Goal: Participate in discussion: Engage in conversation with other users on a specific topic

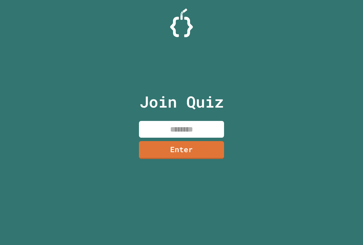
click at [194, 129] on input at bounding box center [181, 129] width 85 height 17
type input "********"
click at [166, 141] on link "Enter" at bounding box center [181, 149] width 85 height 19
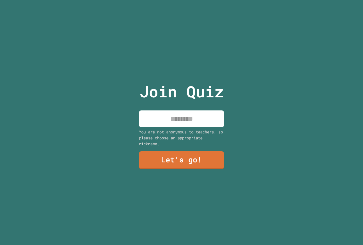
click at [177, 115] on input at bounding box center [181, 118] width 85 height 17
type input "******"
click at [190, 162] on link "Let's go!" at bounding box center [181, 159] width 82 height 19
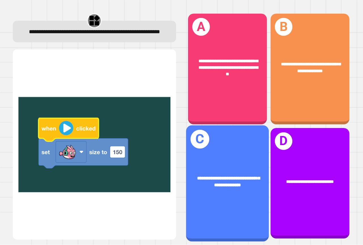
click at [209, 175] on span "**********" at bounding box center [228, 180] width 63 height 11
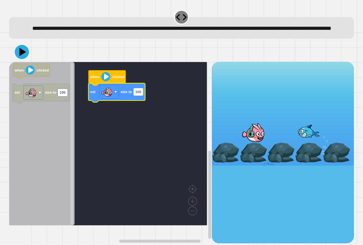
click at [143, 104] on g "when clicked set size to 100" at bounding box center [112, 143] width 206 height 163
click at [141, 95] on rect "Blockly Workspace" at bounding box center [138, 92] width 10 height 8
type input "***"
click at [21, 57] on icon at bounding box center [22, 52] width 14 height 14
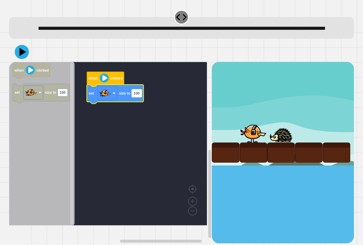
click at [141, 97] on rect "Blockly Workspace" at bounding box center [137, 93] width 10 height 8
type input "***"
click at [23, 57] on icon at bounding box center [23, 52] width 8 height 10
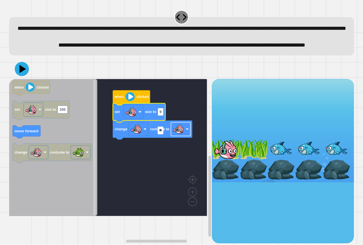
type input "***"
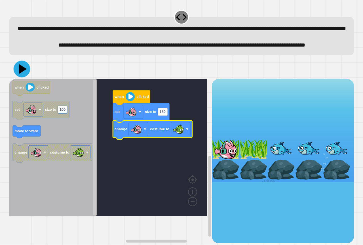
click at [24, 77] on icon at bounding box center [22, 69] width 17 height 17
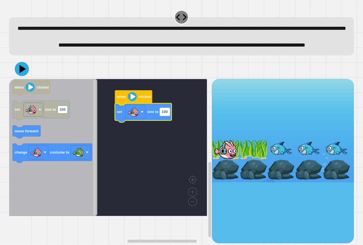
click at [165, 114] on text "100" at bounding box center [164, 112] width 6 height 4
type input "**"
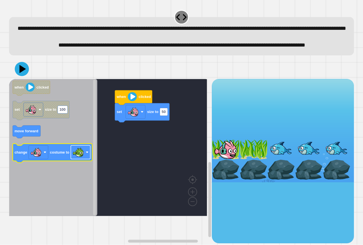
click at [74, 158] on image "Blockly Workspace" at bounding box center [78, 151] width 11 height 11
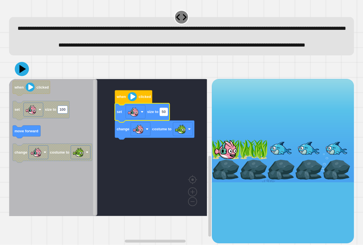
click at [164, 114] on text "50" at bounding box center [163, 112] width 4 height 4
type input "*"
click at [25, 77] on icon at bounding box center [21, 68] width 17 height 17
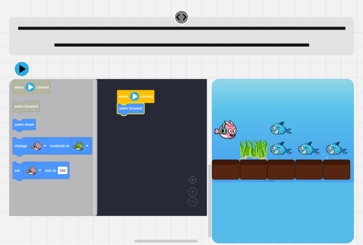
click at [42, 143] on icon "Blockly Workspace" at bounding box center [53, 147] width 88 height 137
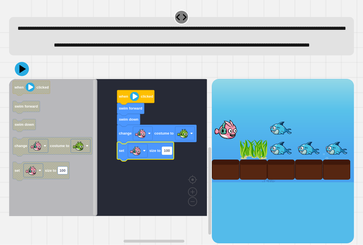
click at [170, 154] on rect "Blockly Workspace" at bounding box center [167, 150] width 10 height 8
type input "*"
drag, startPoint x: 5, startPoint y: 84, endPoint x: 17, endPoint y: 84, distance: 11.9
click at [13, 84] on div "**********" at bounding box center [181, 122] width 363 height 245
click at [18, 77] on icon at bounding box center [21, 68] width 17 height 17
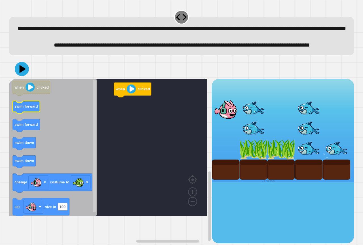
click at [27, 108] on text "swim forward" at bounding box center [26, 106] width 24 height 4
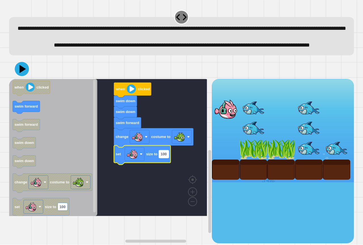
click at [165, 156] on text "100" at bounding box center [164, 154] width 6 height 4
type input "*"
drag, startPoint x: 31, startPoint y: 95, endPoint x: 26, endPoint y: 92, distance: 5.9
click at [30, 79] on div at bounding box center [181, 69] width 345 height 20
click at [26, 77] on icon at bounding box center [21, 68] width 17 height 17
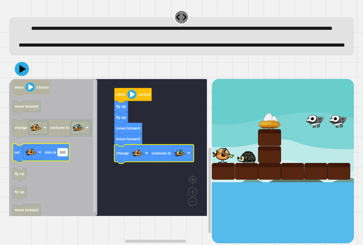
click at [64, 154] on text "100" at bounding box center [62, 152] width 6 height 4
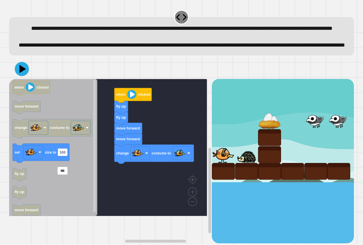
type input "*"
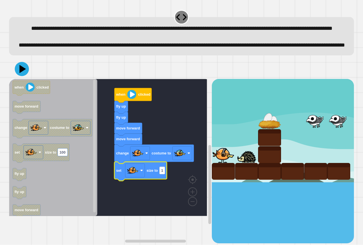
click at [22, 78] on div at bounding box center [181, 69] width 345 height 20
click at [22, 73] on icon at bounding box center [23, 69] width 7 height 8
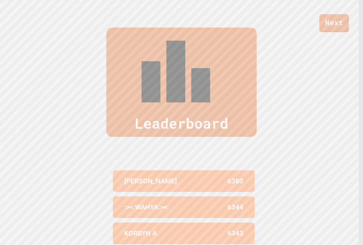
scroll to position [247, 0]
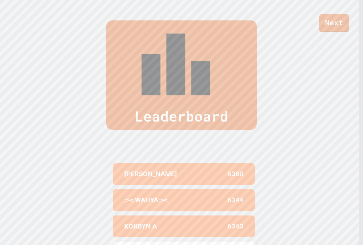
drag, startPoint x: 143, startPoint y: 170, endPoint x: 115, endPoint y: 171, distance: 27.8
click at [106, 168] on div "Leaderboard PRESTON WILLOUG 6380 :><:WAHYA:><: 6344 KORBYN A 6343 KARSEN 6215 A…" at bounding box center [181, 156] width 363 height 316
drag, startPoint x: 135, startPoint y: 175, endPoint x: 140, endPoint y: 178, distance: 6.1
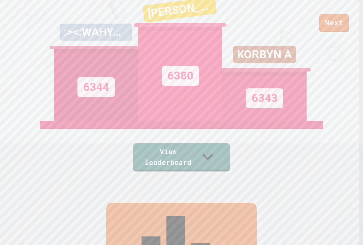
scroll to position [0, 0]
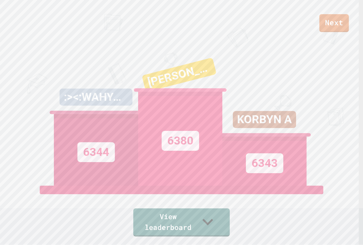
click at [318, 21] on div "Next" at bounding box center [181, 16] width 363 height 32
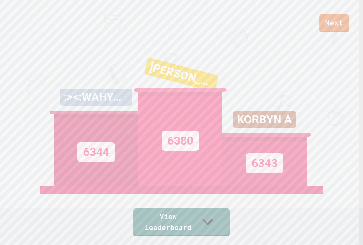
click at [319, 21] on div "Next" at bounding box center [181, 16] width 363 height 32
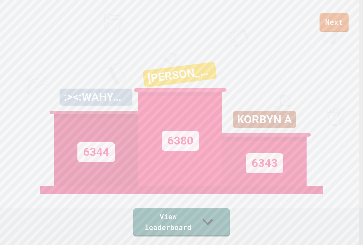
click at [332, 17] on link "Next" at bounding box center [333, 22] width 29 height 19
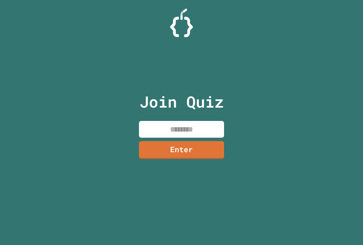
click at [160, 128] on input at bounding box center [181, 129] width 85 height 17
type input "********"
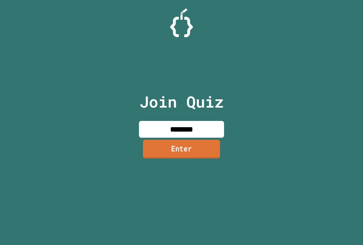
click at [159, 149] on link "Enter" at bounding box center [181, 148] width 77 height 19
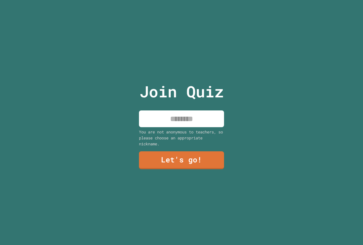
click at [171, 110] on input at bounding box center [181, 118] width 85 height 17
type input "******"
click at [196, 163] on link "Let's go!" at bounding box center [181, 159] width 86 height 19
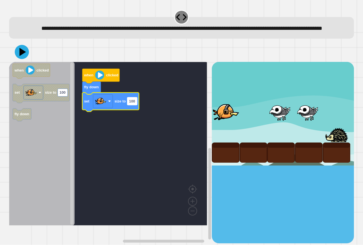
click at [135, 103] on text "100" at bounding box center [132, 101] width 6 height 4
type input "*"
click at [19, 57] on icon at bounding box center [22, 52] width 17 height 17
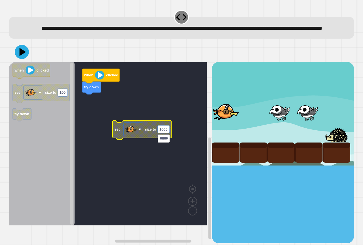
scroll to position [0, 3]
type input "*******"
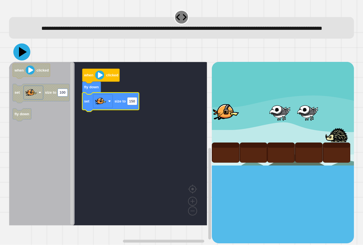
click at [18, 59] on icon at bounding box center [21, 51] width 17 height 17
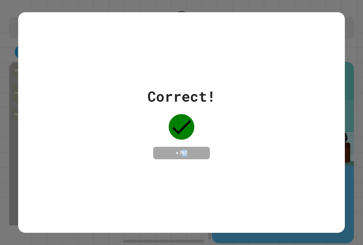
drag, startPoint x: 180, startPoint y: 152, endPoint x: 188, endPoint y: 155, distance: 9.4
click at [188, 155] on h4 "+ 767" at bounding box center [181, 152] width 45 height 7
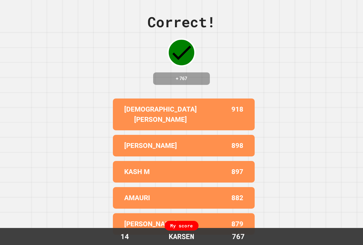
click at [259, 67] on div "Correct! + 767 JOHHNATHAN A 918 PRESTON W 898 KASH M 897 AMAURI 882 BREWTON H 8…" at bounding box center [181, 122] width 363 height 245
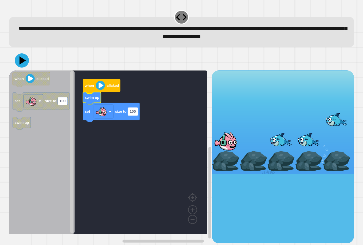
click at [136, 110] on g "100" at bounding box center [133, 112] width 10 height 8
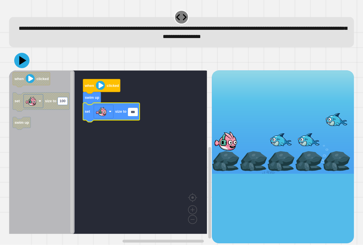
type input "***"
click at [24, 57] on icon at bounding box center [21, 60] width 15 height 15
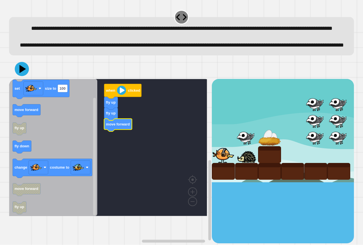
drag, startPoint x: 2, startPoint y: 129, endPoint x: 10, endPoint y: 131, distance: 8.6
click at [9, 131] on div "**********" at bounding box center [181, 122] width 363 height 245
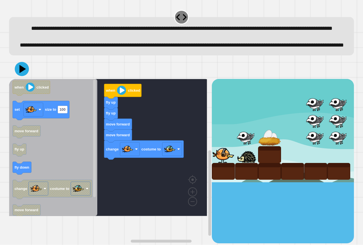
click at [153, 198] on div "when clicked fly up fly up move forward move forward change costume to when cli…" at bounding box center [110, 161] width 203 height 164
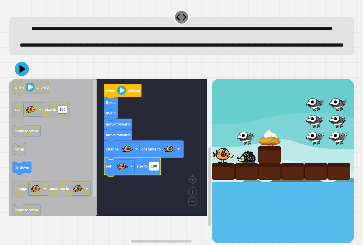
click at [152, 168] on text "100" at bounding box center [154, 166] width 6 height 4
type input "*"
click at [21, 74] on icon at bounding box center [23, 69] width 8 height 10
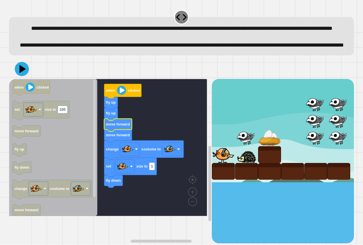
click at [115, 205] on rect "Blockly Workspace" at bounding box center [108, 147] width 198 height 137
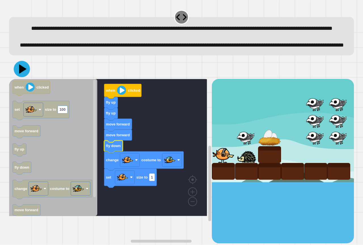
click at [26, 77] on icon at bounding box center [22, 69] width 16 height 16
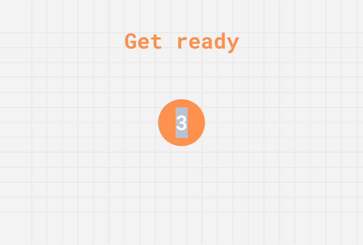
drag, startPoint x: 142, startPoint y: 125, endPoint x: 121, endPoint y: 108, distance: 26.6
click at [121, 108] on div "Get ready 3" at bounding box center [181, 122] width 363 height 245
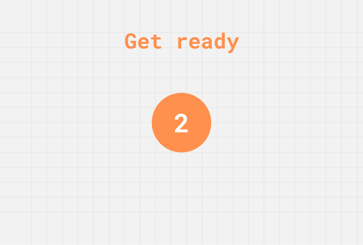
click at [112, 108] on div "Get ready 2" at bounding box center [181, 122] width 363 height 245
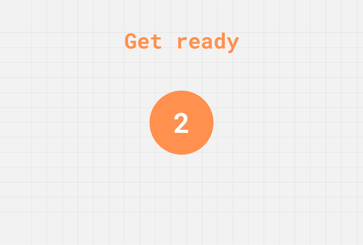
drag, startPoint x: 112, startPoint y: 108, endPoint x: 70, endPoint y: 42, distance: 77.9
click at [110, 71] on div "Get ready 2" at bounding box center [181, 122] width 363 height 245
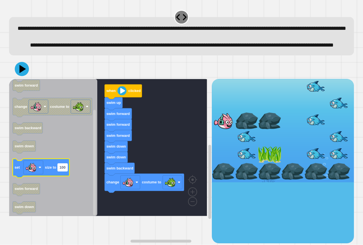
click at [65, 169] on text "100" at bounding box center [62, 167] width 6 height 4
type input "*"
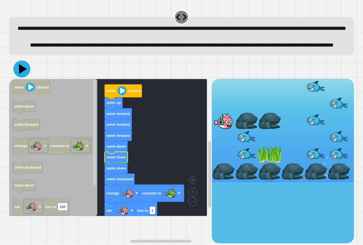
click at [21, 74] on icon at bounding box center [23, 69] width 8 height 10
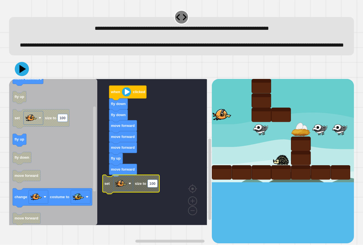
click at [152, 187] on rect "Blockly Workspace" at bounding box center [152, 183] width 10 height 8
type input "*"
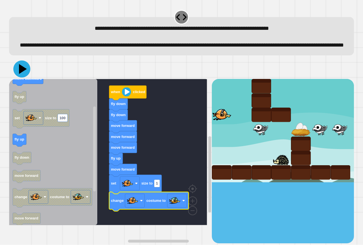
click at [24, 77] on icon at bounding box center [21, 68] width 17 height 17
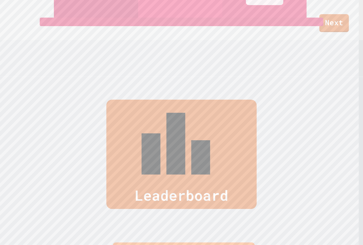
scroll to position [170, 0]
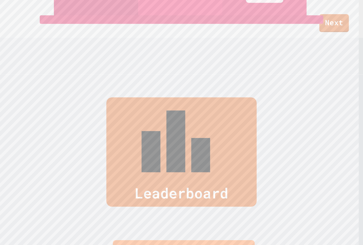
drag, startPoint x: 167, startPoint y: 144, endPoint x: 167, endPoint y: 139, distance: 5.4
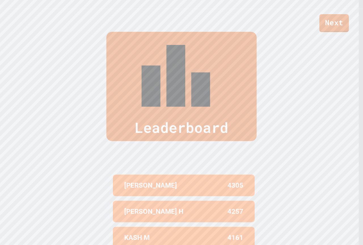
scroll to position [247, 0]
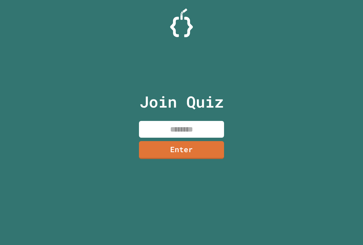
click at [165, 131] on input at bounding box center [181, 129] width 85 height 17
type input "********"
click at [193, 154] on link "Enter" at bounding box center [181, 149] width 84 height 19
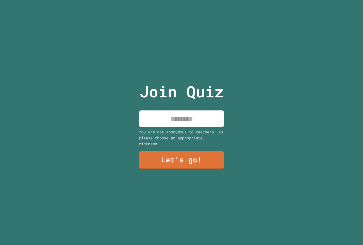
click at [175, 118] on input at bounding box center [181, 118] width 85 height 17
type input "******"
click at [194, 161] on link "Let's go!" at bounding box center [181, 159] width 85 height 19
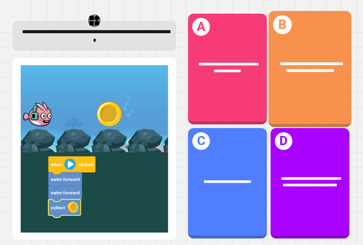
click at [302, 75] on div "**********" at bounding box center [309, 68] width 83 height 32
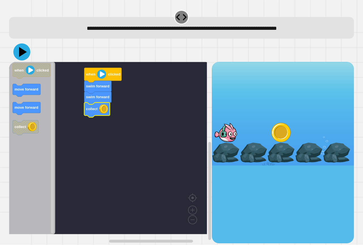
click at [25, 53] on icon at bounding box center [23, 52] width 8 height 10
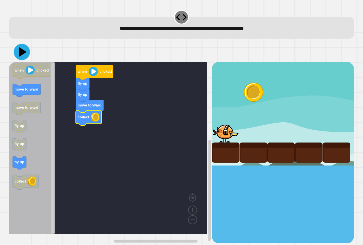
click at [19, 50] on icon at bounding box center [22, 52] width 16 height 16
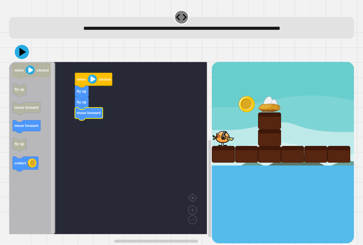
click at [22, 174] on icon "Blockly Workspace" at bounding box center [32, 148] width 46 height 172
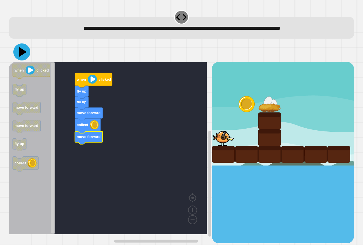
click at [21, 54] on icon at bounding box center [23, 52] width 8 height 10
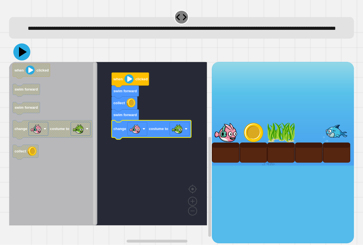
click at [20, 57] on icon at bounding box center [23, 52] width 8 height 10
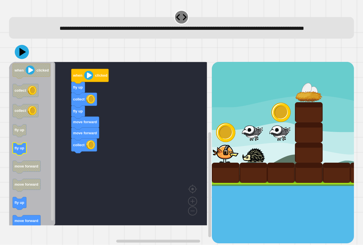
click at [37, 167] on icon "Blockly Workspace" at bounding box center [32, 143] width 46 height 163
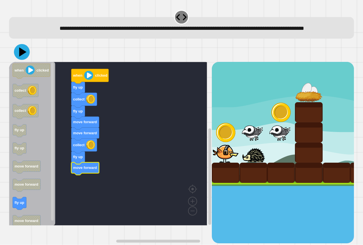
click at [24, 57] on icon at bounding box center [22, 51] width 7 height 9
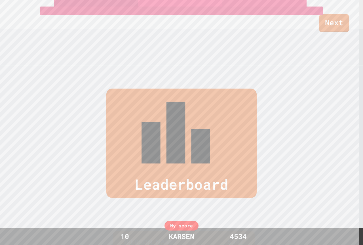
scroll to position [247, 0]
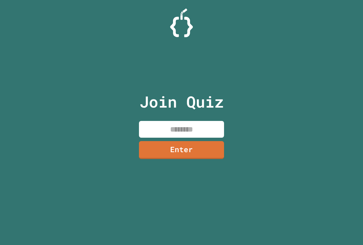
click at [175, 126] on input at bounding box center [181, 129] width 85 height 17
type input "********"
click at [176, 146] on link "Enter" at bounding box center [181, 149] width 86 height 19
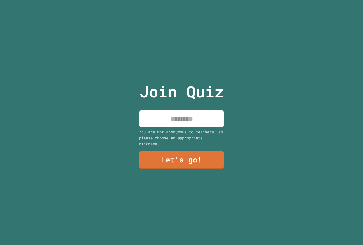
click at [192, 119] on input at bounding box center [181, 118] width 85 height 17
type input "******"
click at [183, 154] on link "Let's go!" at bounding box center [181, 159] width 85 height 19
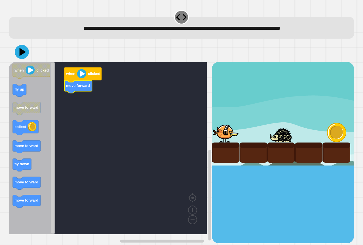
drag, startPoint x: 12, startPoint y: 90, endPoint x: 27, endPoint y: 90, distance: 15.3
click at [28, 90] on div "when clicked move forward when clicked fly up move forward collect move forward…" at bounding box center [181, 142] width 348 height 204
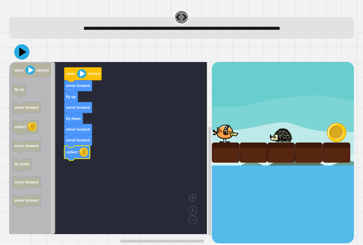
click at [24, 55] on icon at bounding box center [21, 51] width 15 height 15
click at [29, 54] on div at bounding box center [181, 52] width 345 height 20
click at [22, 54] on icon at bounding box center [23, 52] width 8 height 10
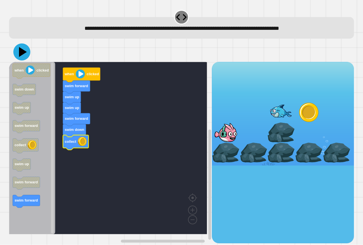
click at [17, 56] on icon at bounding box center [21, 51] width 17 height 17
drag, startPoint x: 7, startPoint y: 201, endPoint x: 15, endPoint y: 200, distance: 7.7
click at [14, 200] on div "when clicked swim forward swim up swim up swim forward swim down collect when c…" at bounding box center [181, 142] width 348 height 204
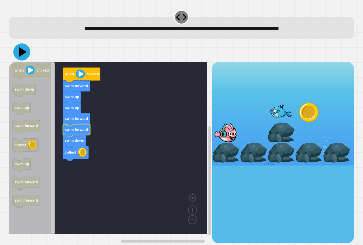
click at [25, 51] on icon at bounding box center [21, 51] width 17 height 17
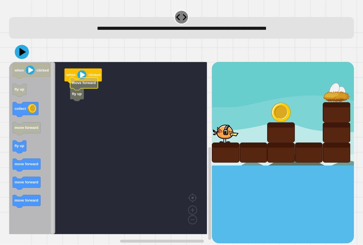
click at [84, 93] on rect "Blockly Workspace" at bounding box center [108, 148] width 198 height 172
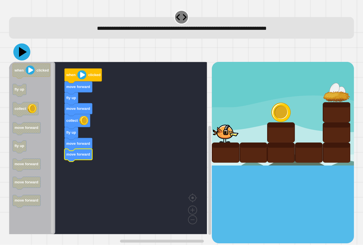
click at [28, 54] on icon at bounding box center [21, 51] width 17 height 17
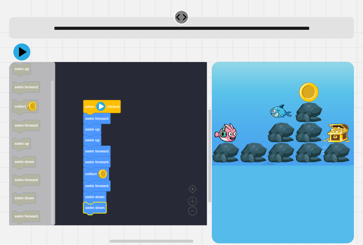
click at [24, 57] on icon at bounding box center [23, 52] width 8 height 10
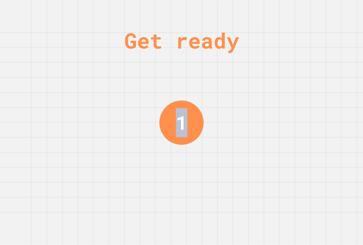
drag, startPoint x: 186, startPoint y: 108, endPoint x: 121, endPoint y: 114, distance: 65.1
click at [121, 114] on div "Get ready 1" at bounding box center [181, 122] width 363 height 245
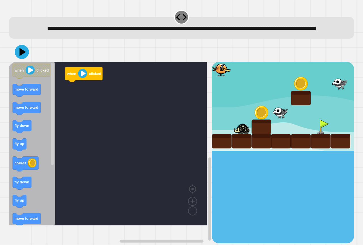
click at [121, 100] on rect "Blockly Workspace" at bounding box center [108, 143] width 198 height 163
click at [25, 118] on icon "Blockly Workspace" at bounding box center [32, 143] width 46 height 163
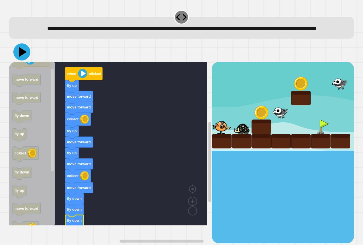
click at [21, 57] on icon at bounding box center [23, 52] width 8 height 10
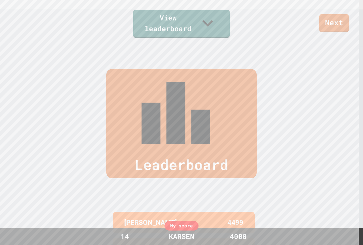
scroll to position [247, 0]
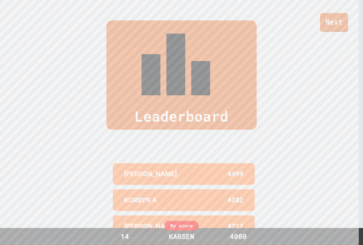
click at [335, 23] on link "Next" at bounding box center [334, 22] width 28 height 19
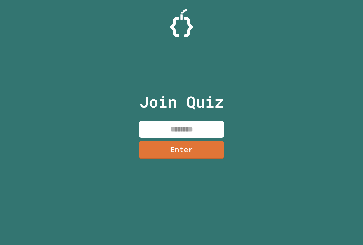
click at [168, 123] on input at bounding box center [181, 129] width 85 height 17
paste input "********"
type input "********"
click at [166, 149] on link "Enter" at bounding box center [181, 149] width 84 height 19
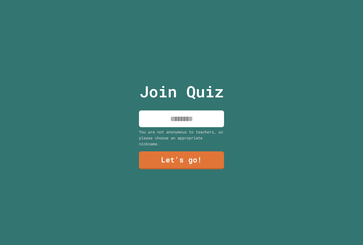
click at [155, 112] on input at bounding box center [181, 118] width 85 height 17
type input "******"
click at [210, 162] on link "Let's go!" at bounding box center [181, 159] width 83 height 19
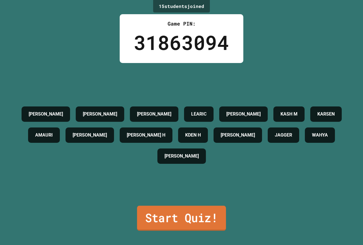
click at [206, 220] on link "Start Quiz!" at bounding box center [181, 217] width 89 height 25
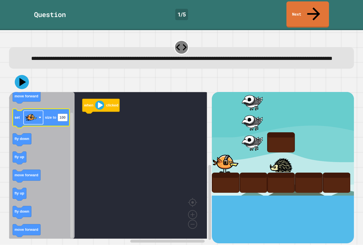
click at [43, 117] on rect "Blockly Workspace" at bounding box center [34, 117] width 20 height 14
click at [52, 117] on icon "Blockly Workspace" at bounding box center [41, 118] width 57 height 19
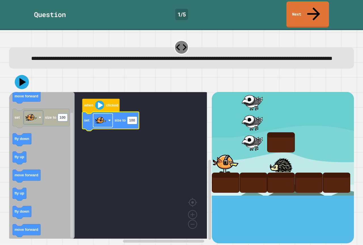
click at [110, 120] on rect "Blockly Workspace" at bounding box center [103, 120] width 20 height 14
click at [132, 118] on text "100" at bounding box center [132, 120] width 6 height 4
type input "*****"
click at [158, 161] on rect "Blockly Workspace" at bounding box center [108, 165] width 198 height 146
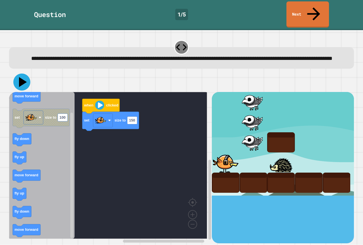
click at [24, 81] on icon at bounding box center [21, 81] width 17 height 17
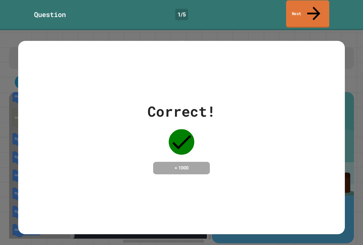
click at [311, 10] on link "Next" at bounding box center [307, 13] width 43 height 27
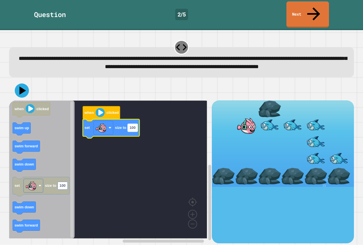
click at [134, 126] on text "100" at bounding box center [132, 128] width 6 height 4
type input "***"
click at [24, 85] on icon at bounding box center [21, 90] width 17 height 17
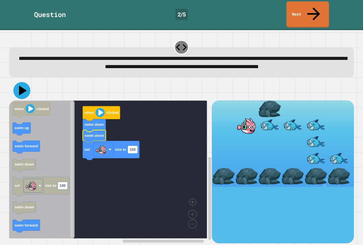
click at [23, 83] on icon at bounding box center [21, 90] width 17 height 17
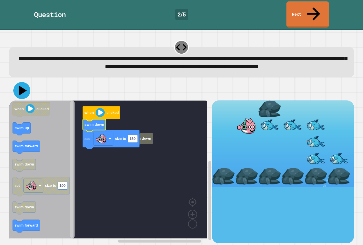
click at [22, 88] on icon at bounding box center [23, 91] width 8 height 10
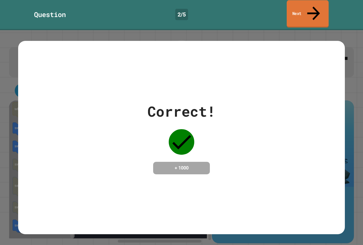
click at [299, 3] on link "Next" at bounding box center [307, 13] width 42 height 27
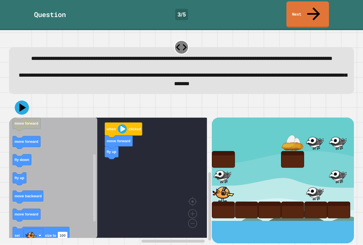
click at [104, 174] on div "when clicked move forward fly up when clicked fly up change costume to move for…" at bounding box center [110, 180] width 203 height 126
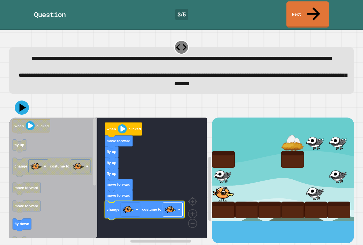
click at [171, 206] on image "Blockly Workspace" at bounding box center [170, 208] width 11 height 11
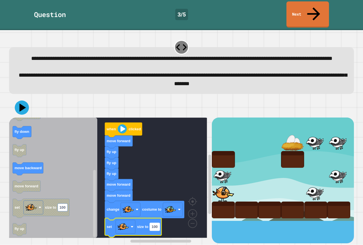
click at [158, 224] on rect "Blockly Workspace" at bounding box center [155, 226] width 10 height 8
type input "*"
click at [163, 169] on rect "Blockly Workspace" at bounding box center [108, 177] width 198 height 120
click at [25, 105] on icon at bounding box center [21, 107] width 17 height 17
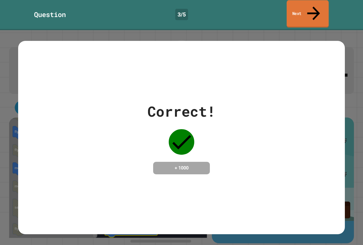
drag, startPoint x: 294, startPoint y: 4, endPoint x: 294, endPoint y: 11, distance: 7.1
click at [294, 11] on link "Next" at bounding box center [307, 13] width 42 height 27
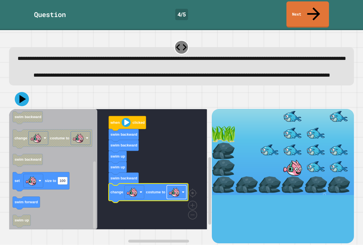
click at [172, 196] on image "Blockly Workspace" at bounding box center [174, 191] width 11 height 11
click at [64, 182] on text "100" at bounding box center [62, 180] width 6 height 4
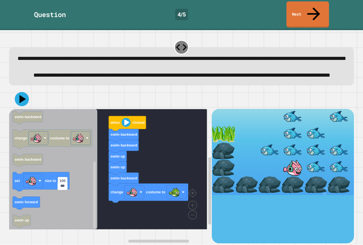
type input "*"
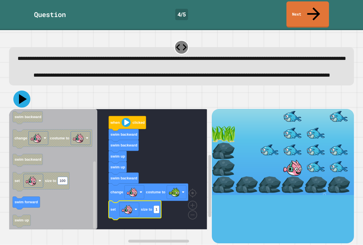
click at [22, 103] on icon at bounding box center [23, 99] width 8 height 10
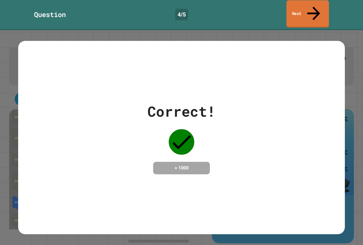
click at [315, 12] on link "Next" at bounding box center [307, 13] width 42 height 27
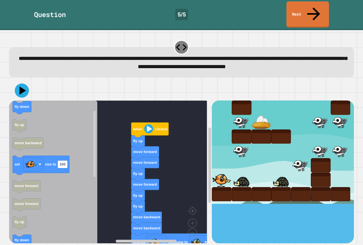
click at [149, 156] on div "when clicked fly up move forward move forward fly up move forward fly up fly up…" at bounding box center [110, 171] width 203 height 142
click at [60, 160] on g "100" at bounding box center [63, 164] width 10 height 8
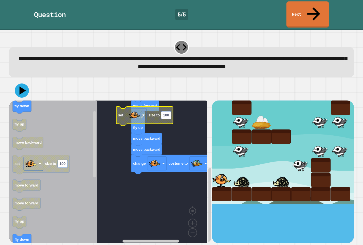
drag, startPoint x: 124, startPoint y: 88, endPoint x: 125, endPoint y: 103, distance: 15.1
click at [125, 103] on div "when clicked fly up move forward move forward fly up move forward fly up fly up…" at bounding box center [181, 161] width 345 height 162
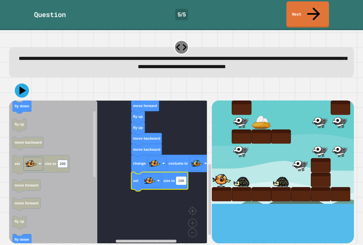
click at [181, 178] on text "100" at bounding box center [181, 180] width 6 height 4
type input "*"
click at [158, 194] on rect "Blockly Workspace" at bounding box center [108, 173] width 198 height 146
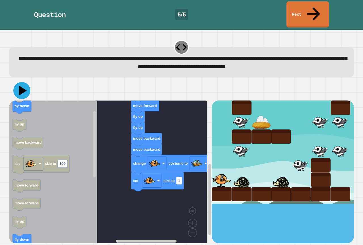
click at [23, 86] on icon at bounding box center [23, 91] width 8 height 10
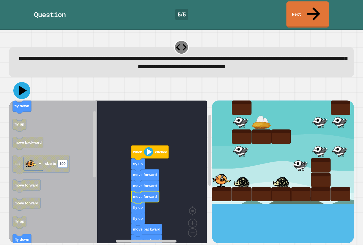
click at [15, 82] on icon at bounding box center [21, 90] width 17 height 17
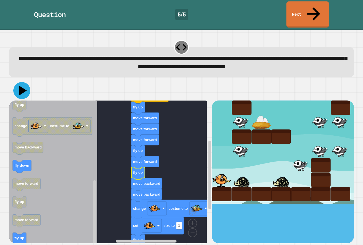
click at [18, 82] on icon at bounding box center [21, 90] width 17 height 17
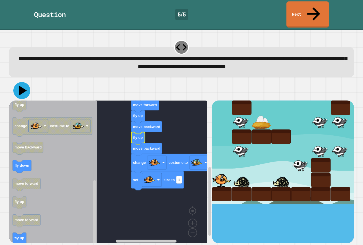
click at [24, 82] on icon at bounding box center [21, 90] width 17 height 17
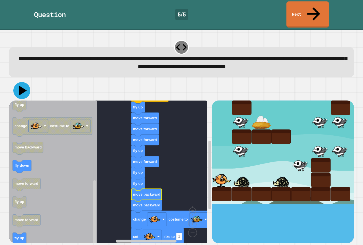
click at [21, 86] on icon at bounding box center [23, 91] width 8 height 10
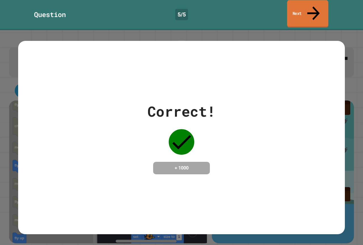
click at [298, 5] on link "Next" at bounding box center [307, 13] width 41 height 27
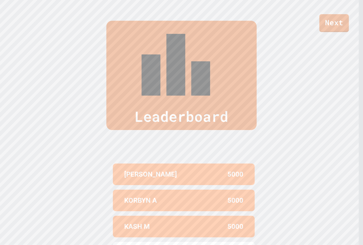
scroll to position [247, 0]
click at [335, 23] on link "Next" at bounding box center [333, 22] width 29 height 19
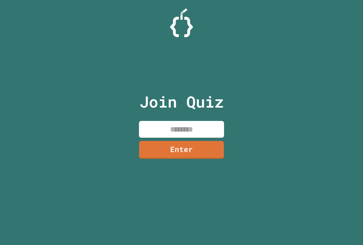
click at [179, 126] on input at bounding box center [181, 129] width 85 height 17
paste input "********"
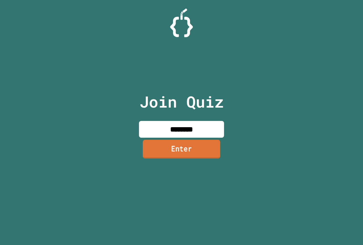
type input "********"
click at [178, 149] on link "Enter" at bounding box center [181, 148] width 77 height 19
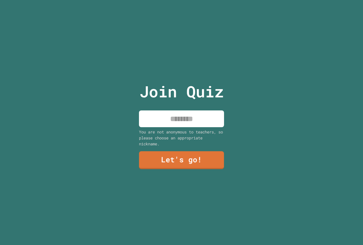
click at [192, 117] on input at bounding box center [181, 118] width 85 height 17
type input "******"
click at [189, 160] on link "Let's go!" at bounding box center [181, 159] width 84 height 19
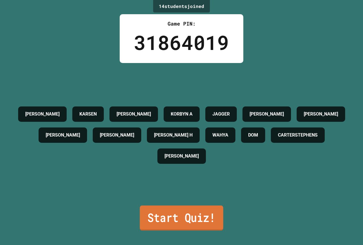
click at [186, 218] on link "Start Quiz!" at bounding box center [181, 217] width 83 height 25
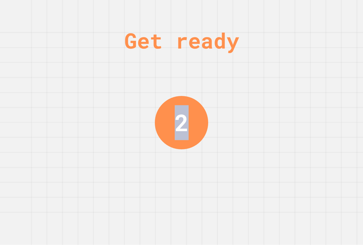
drag, startPoint x: 147, startPoint y: 133, endPoint x: 316, endPoint y: 119, distance: 170.3
click at [321, 118] on div "Get ready 2" at bounding box center [181, 122] width 363 height 245
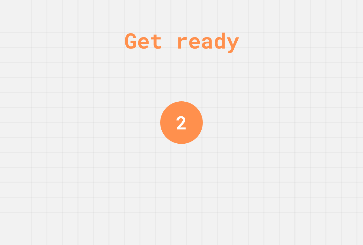
click at [286, 119] on div "Get ready 2" at bounding box center [181, 122] width 363 height 245
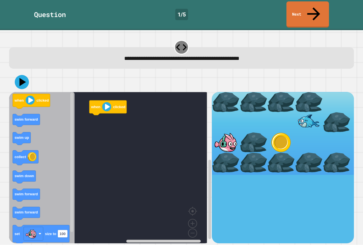
click at [29, 123] on icon "when clicked swim forward swim up collect swim down swim forward swim forward s…" at bounding box center [41, 169] width 65 height 155
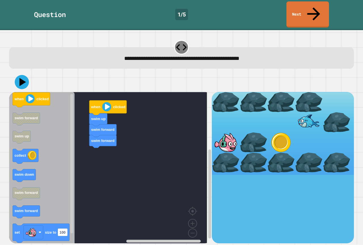
click at [30, 169] on icon "Blockly Workspace" at bounding box center [41, 169] width 65 height 155
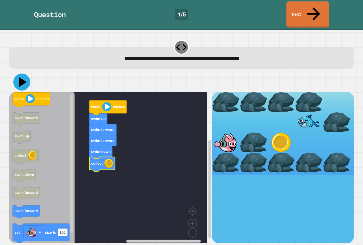
click at [26, 73] on icon at bounding box center [21, 81] width 17 height 17
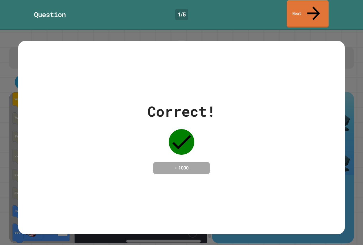
click at [296, 7] on link "Next" at bounding box center [307, 13] width 42 height 27
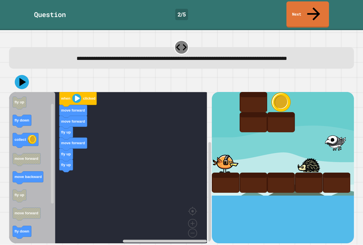
click at [72, 153] on div "when clicked move forward move forward fly up move forward fly up fly up when c…" at bounding box center [110, 167] width 203 height 151
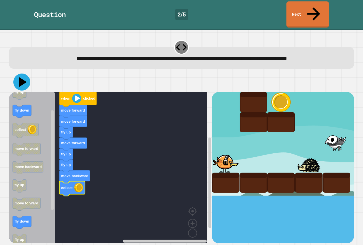
click at [22, 73] on icon at bounding box center [21, 81] width 17 height 17
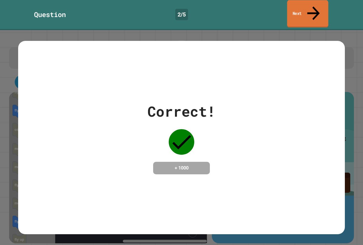
drag, startPoint x: 301, startPoint y: 9, endPoint x: 300, endPoint y: 1, distance: 8.3
click at [300, 1] on link "Next" at bounding box center [307, 13] width 41 height 27
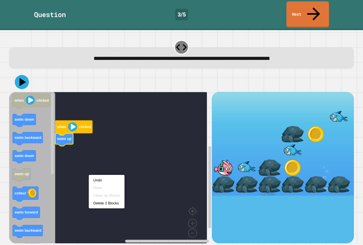
click at [114, 148] on rect "Blockly Workspace" at bounding box center [108, 169] width 198 height 155
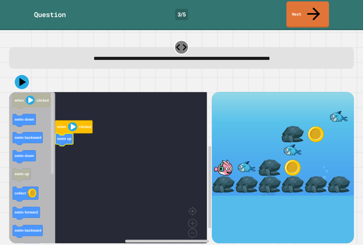
click at [160, 137] on rect "Blockly Workspace" at bounding box center [108, 169] width 198 height 155
click at [197, 149] on rect "Blockly Workspace" at bounding box center [108, 169] width 198 height 155
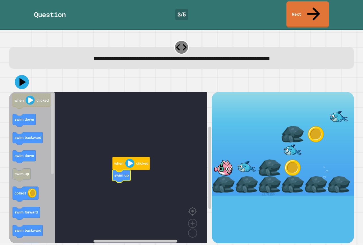
click at [115, 192] on g "when clicked swim up" at bounding box center [112, 169] width 206 height 155
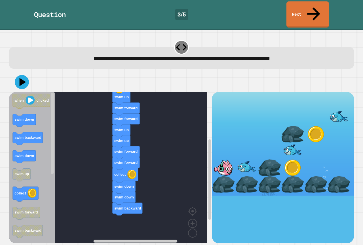
click at [126, 193] on div "when clicked swim up swim forward swim forward swim up swim up swim forward swi…" at bounding box center [110, 167] width 203 height 151
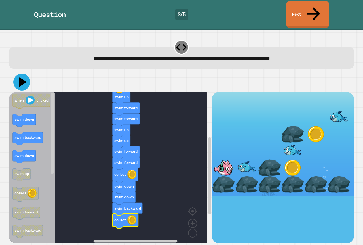
click at [22, 73] on icon at bounding box center [21, 81] width 17 height 17
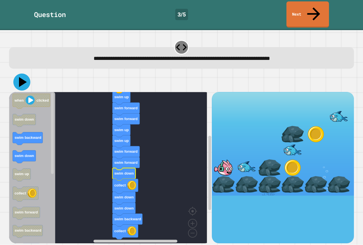
click at [28, 73] on icon at bounding box center [21, 81] width 17 height 17
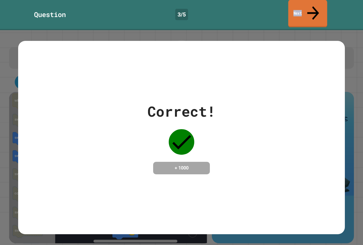
drag, startPoint x: 286, startPoint y: 9, endPoint x: 305, endPoint y: 3, distance: 20.5
click at [307, 2] on div "Question 3 / 5 Next" at bounding box center [181, 14] width 363 height 26
drag, startPoint x: 305, startPoint y: 3, endPoint x: 303, endPoint y: 11, distance: 8.1
click at [305, 4] on link "Next" at bounding box center [307, 13] width 42 height 27
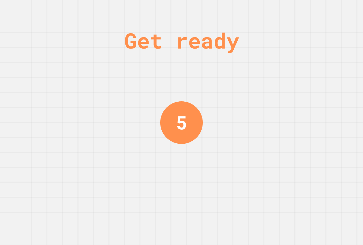
click at [229, 54] on div "Get ready" at bounding box center [181, 40] width 115 height 32
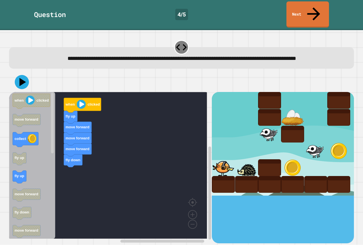
click at [94, 172] on div "when clicked fly up move forward move forward move forward fly down when clicke…" at bounding box center [110, 167] width 203 height 151
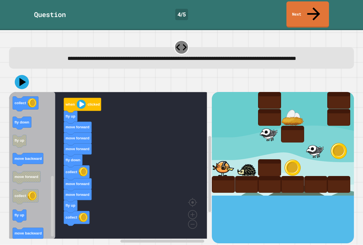
click at [24, 218] on icon "Blockly Workspace" at bounding box center [32, 165] width 46 height 146
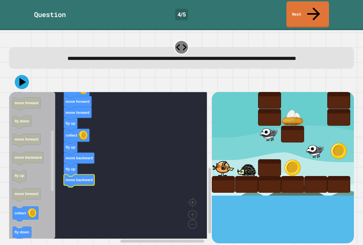
click at [25, 86] on div at bounding box center [181, 82] width 345 height 20
click at [27, 74] on icon at bounding box center [21, 81] width 17 height 17
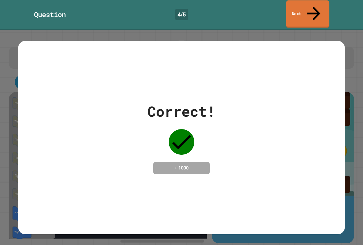
click at [310, 8] on link "Next" at bounding box center [307, 13] width 43 height 27
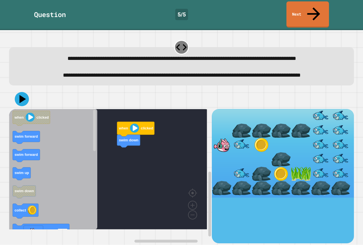
click at [77, 167] on icon "when clicked swim forward swim forward swim up swim down collect set size to 10…" at bounding box center [53, 169] width 88 height 120
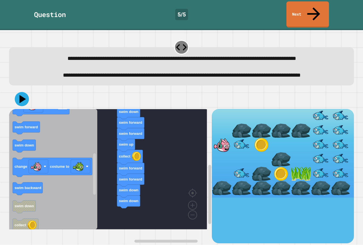
click at [78, 182] on icon "when clicked swim forward swim forward swim up swim down collect set size to 10…" at bounding box center [53, 169] width 88 height 120
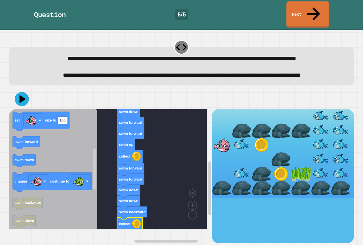
click at [29, 155] on icon "Blockly Workspace" at bounding box center [53, 169] width 88 height 120
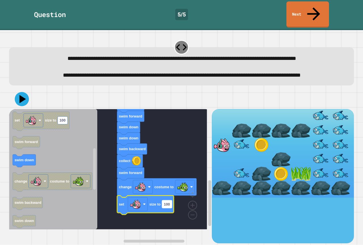
click at [170, 208] on rect "Blockly Workspace" at bounding box center [167, 204] width 10 height 8
type input "*"
click at [18, 107] on icon at bounding box center [21, 98] width 17 height 17
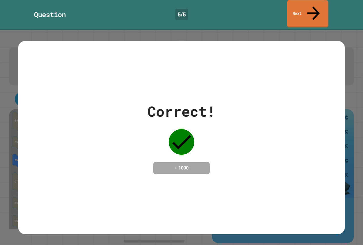
click at [308, 8] on link "Next" at bounding box center [307, 13] width 41 height 27
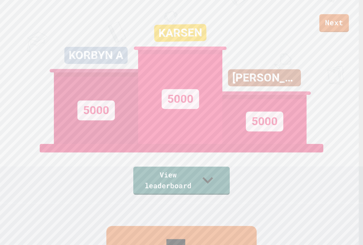
scroll to position [28, 0]
